Goal: Information Seeking & Learning: Understand process/instructions

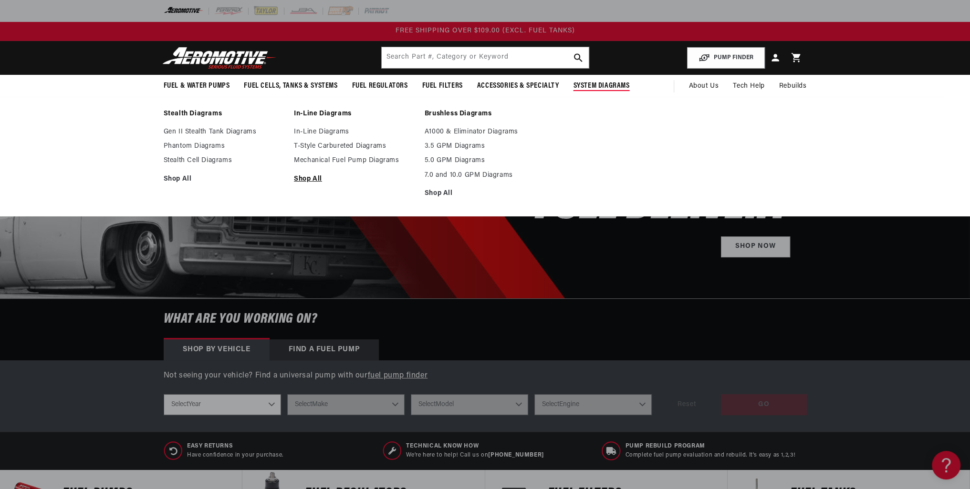
click at [309, 177] on link "Shop All" at bounding box center [354, 179] width 121 height 9
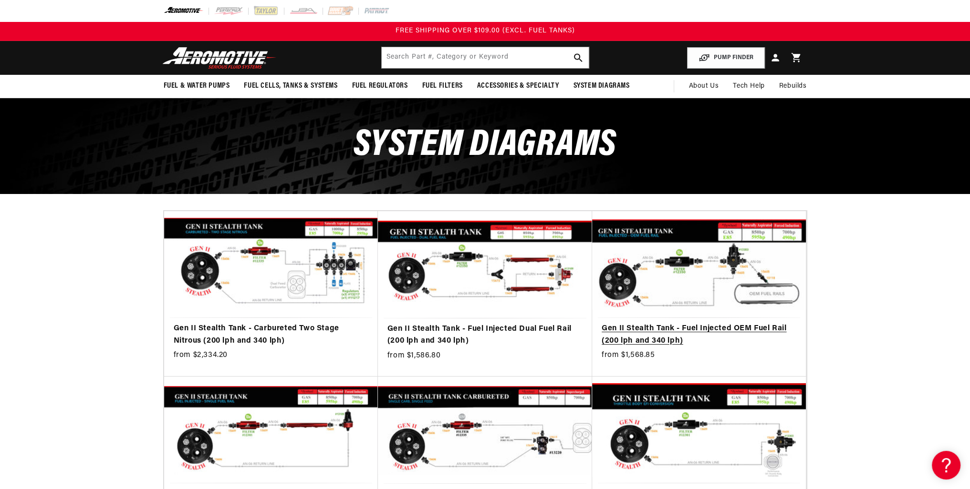
click at [698, 323] on link "Gen II Stealth Tank - Fuel Injected OEM Fuel Rail (200 lph and 340 lph)" at bounding box center [699, 335] width 195 height 24
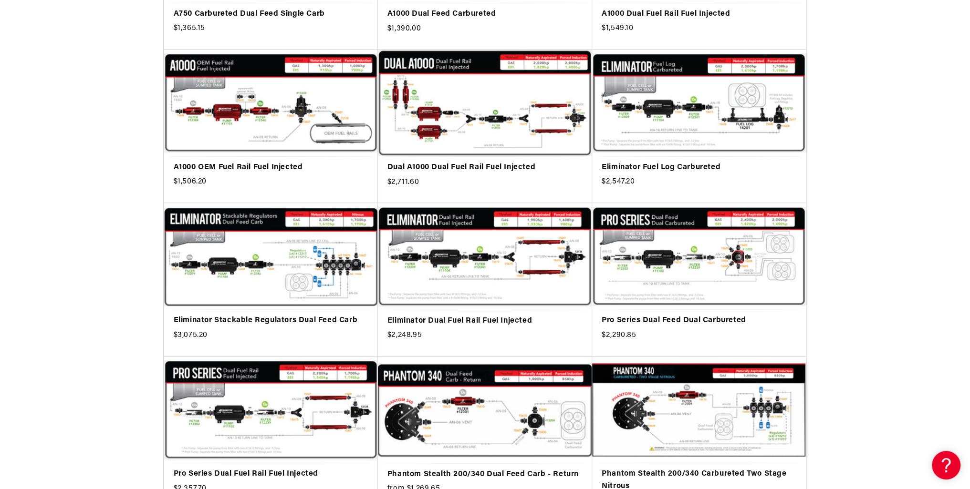
scroll to position [1050, 0]
